Goal: Transaction & Acquisition: Purchase product/service

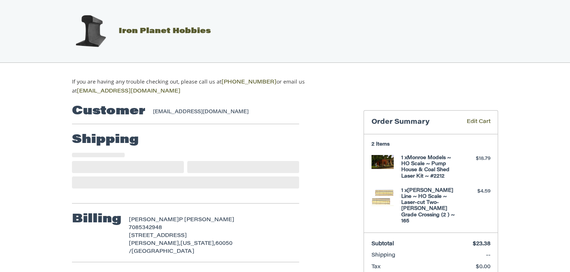
select select "**"
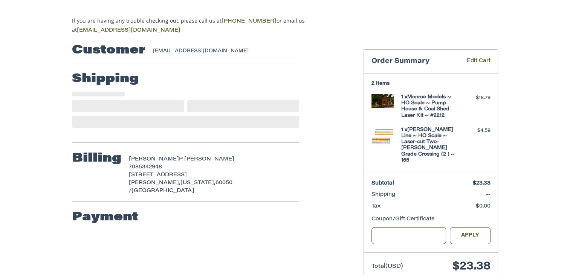
scroll to position [66, 0]
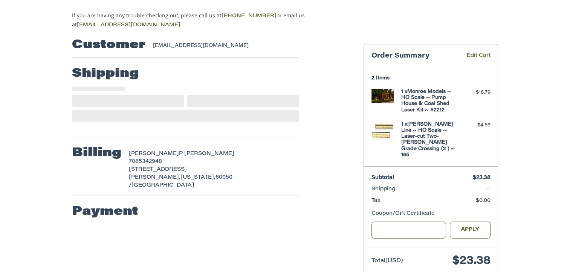
select select "**"
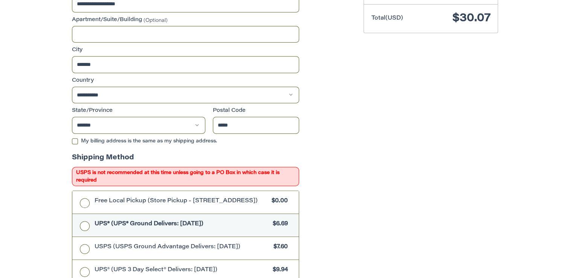
scroll to position [553, 0]
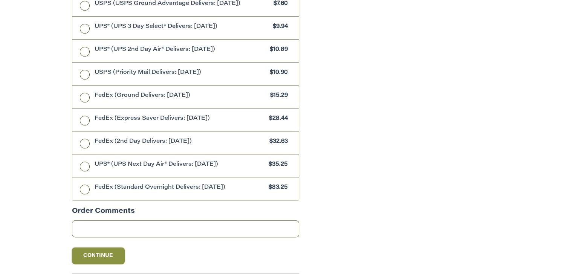
click at [101, 251] on button "Continue" at bounding box center [98, 256] width 53 height 17
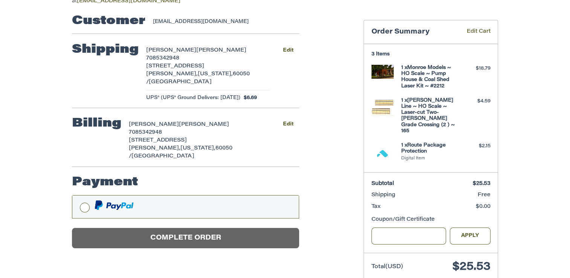
scroll to position [93, 0]
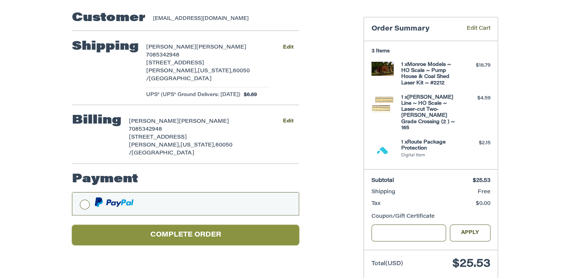
click at [83, 225] on button "Complete order" at bounding box center [185, 235] width 227 height 21
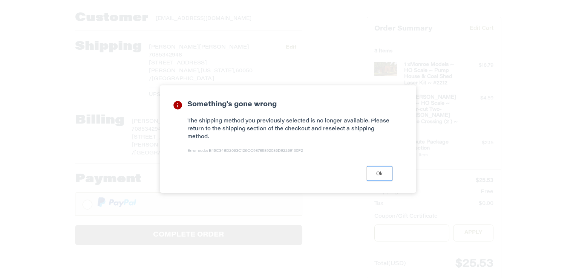
click at [374, 170] on button "Ok" at bounding box center [380, 173] width 26 height 15
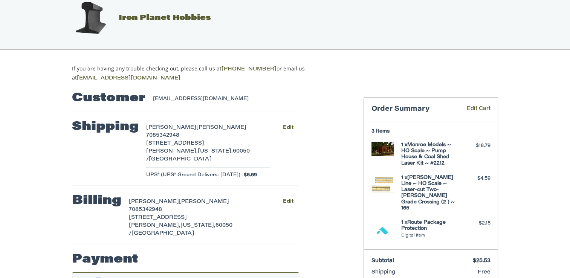
scroll to position [0, 0]
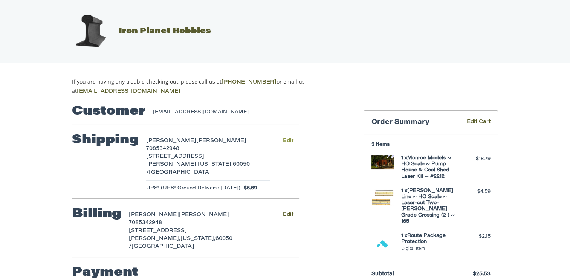
click at [287, 137] on button "Edit" at bounding box center [288, 140] width 22 height 11
select select "**"
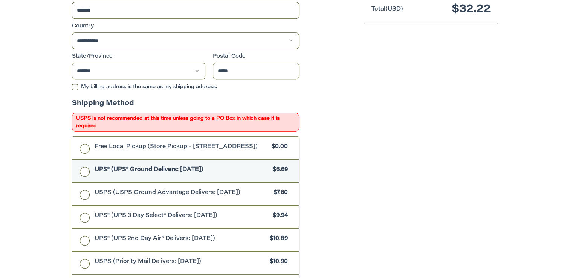
scroll to position [358, 0]
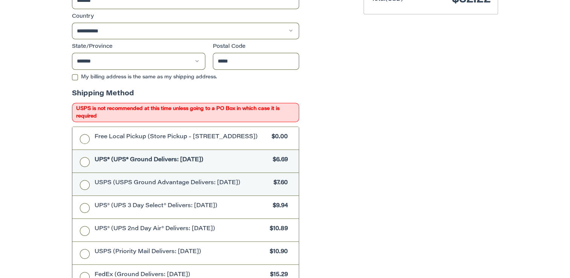
click at [85, 185] on label "USPS (USPS Ground Advantage Delivers: [DATE]) $7.60" at bounding box center [185, 184] width 226 height 23
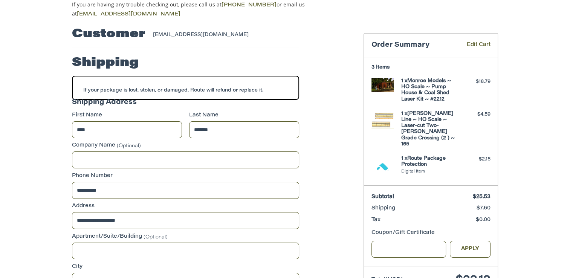
scroll to position [80, 0]
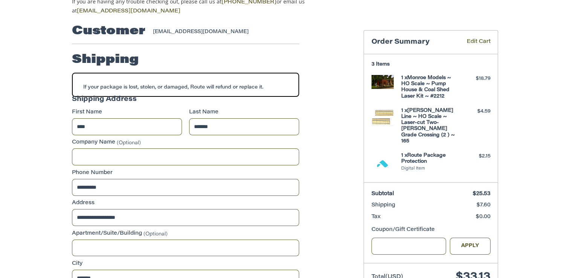
click at [382, 153] on img at bounding box center [382, 164] width 23 height 23
click at [420, 153] on h4 "1 x Route Package Protection" at bounding box center [430, 159] width 58 height 12
click at [475, 38] on link "Edit Cart" at bounding box center [473, 42] width 35 height 9
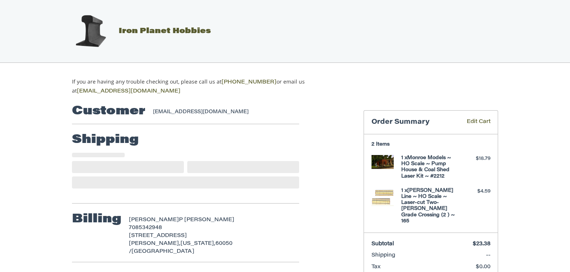
select select "**"
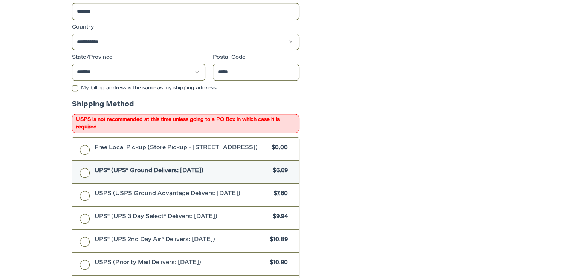
scroll to position [428, 0]
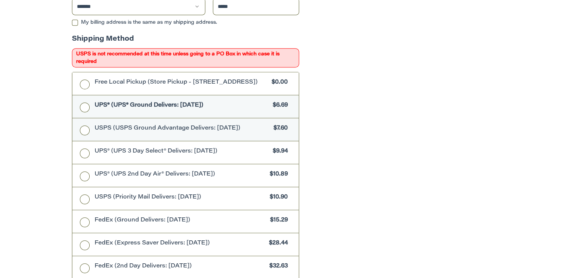
click at [83, 129] on label "USPS (USPS Ground Advantage Delivers: [DATE]) $7.60" at bounding box center [185, 129] width 226 height 23
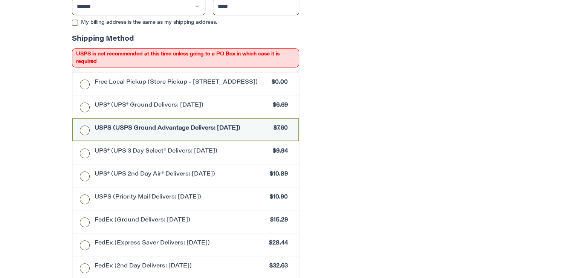
scroll to position [635, 0]
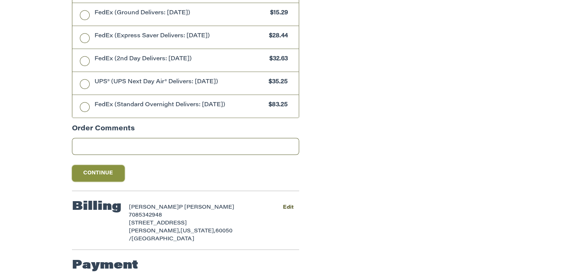
click at [101, 175] on button "Continue" at bounding box center [98, 173] width 53 height 17
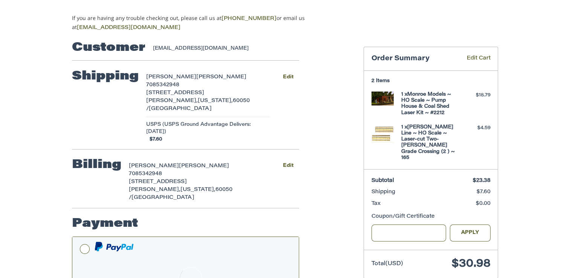
scroll to position [74, 0]
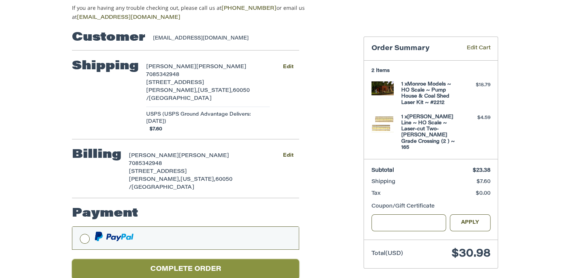
click at [257, 259] on button "Complete order" at bounding box center [185, 269] width 227 height 21
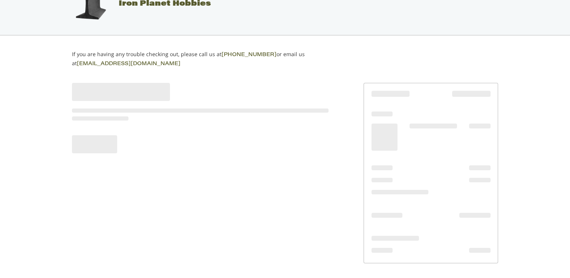
scroll to position [25, 0]
